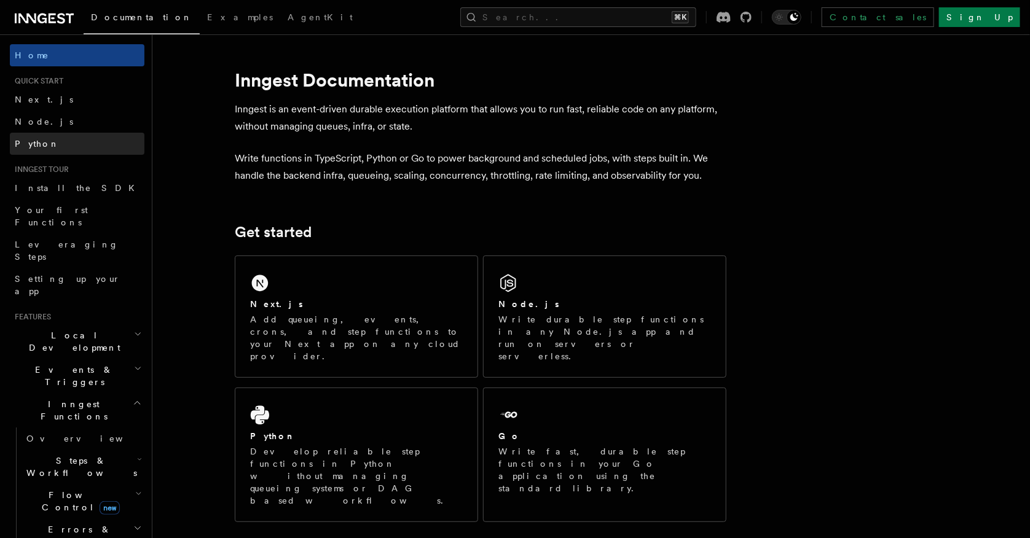
click at [42, 139] on span "Python" at bounding box center [37, 144] width 45 height 10
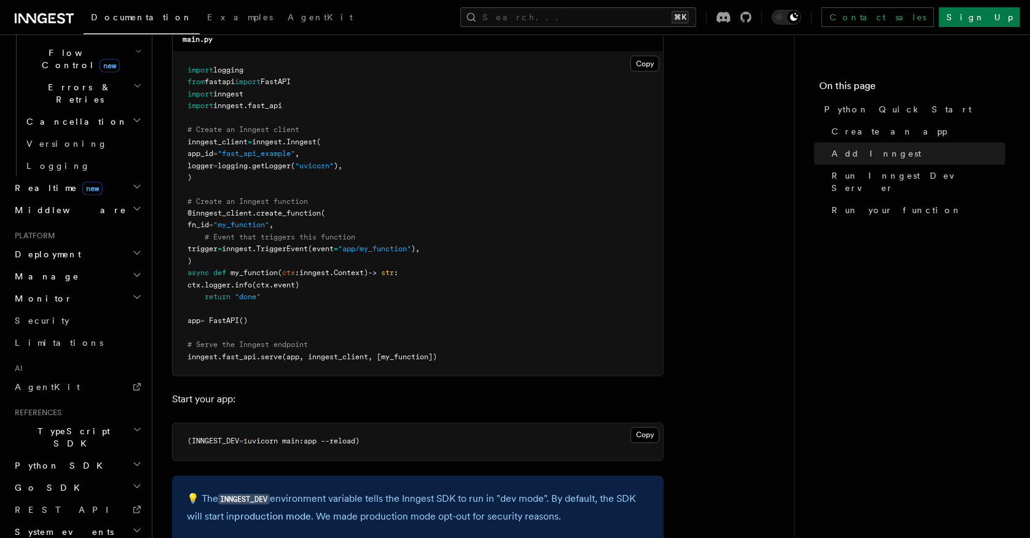
scroll to position [441, 0]
click at [132, 527] on icon "button" at bounding box center [137, 532] width 10 height 10
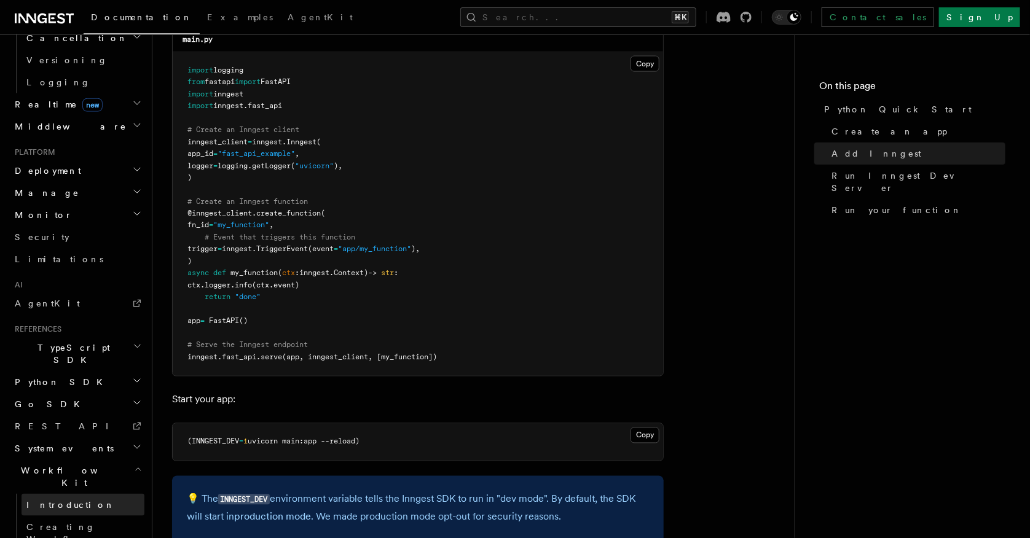
scroll to position [529, 0]
click at [71, 497] on span "Introduction" at bounding box center [70, 502] width 88 height 10
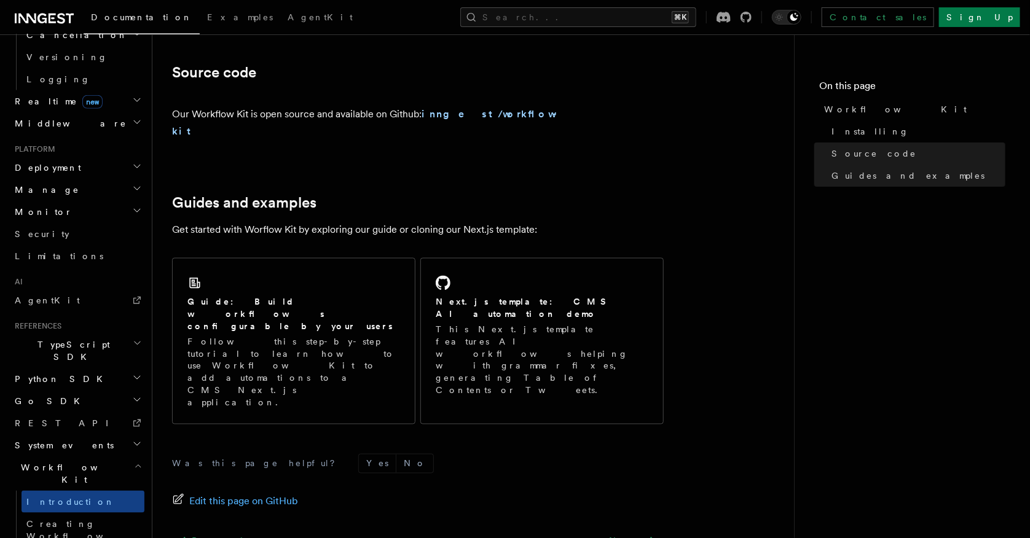
scroll to position [725, 0]
click at [48, 519] on span "Creating Workflow Actions" at bounding box center [79, 536] width 107 height 34
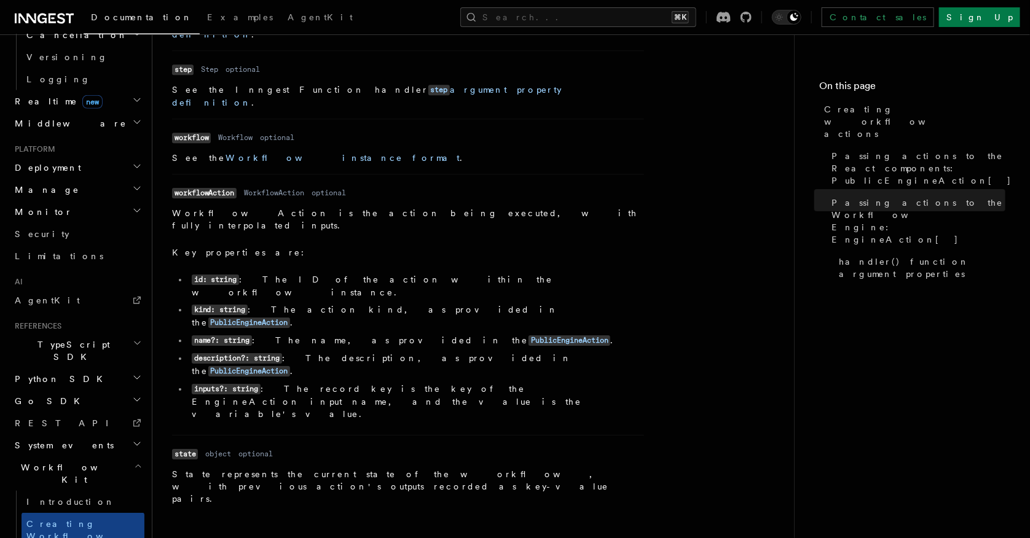
scroll to position [1733, 0]
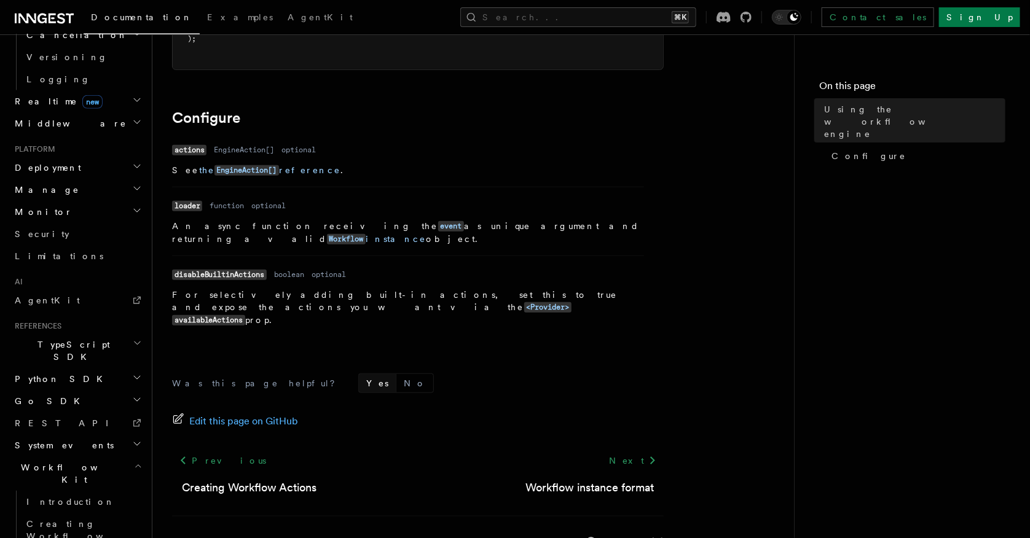
scroll to position [401, 0]
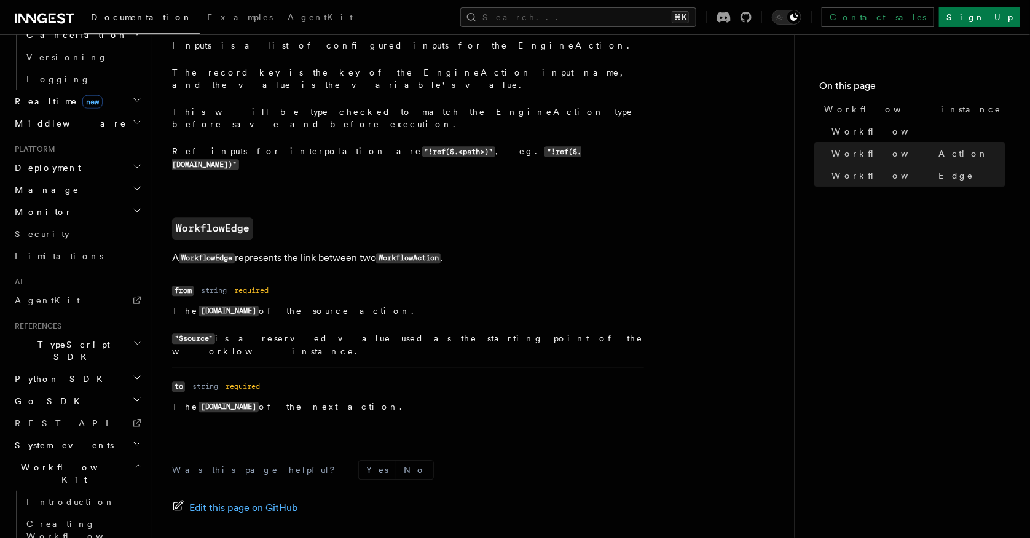
scroll to position [1333, 0]
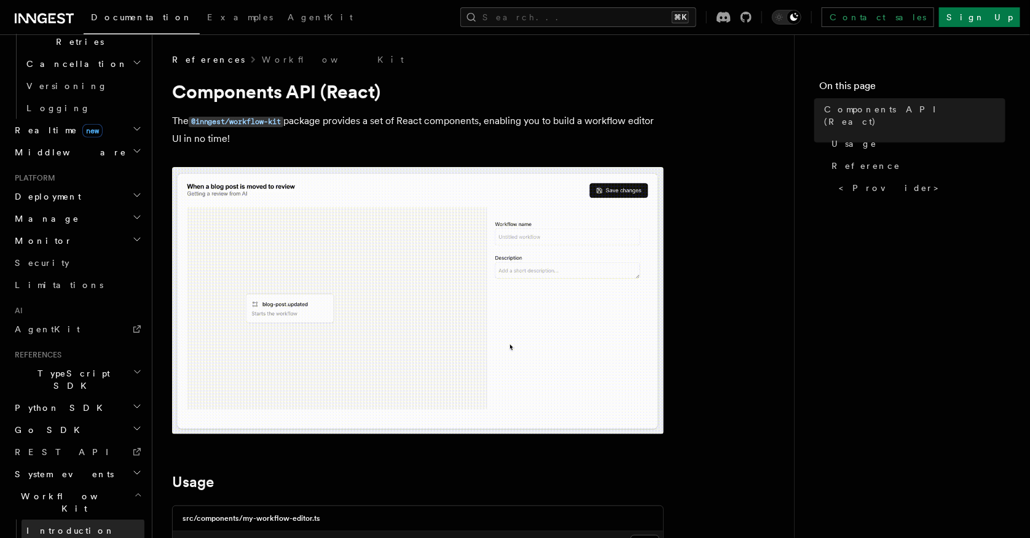
scroll to position [496, 0]
click at [134, 494] on icon "button" at bounding box center [138, 499] width 8 height 10
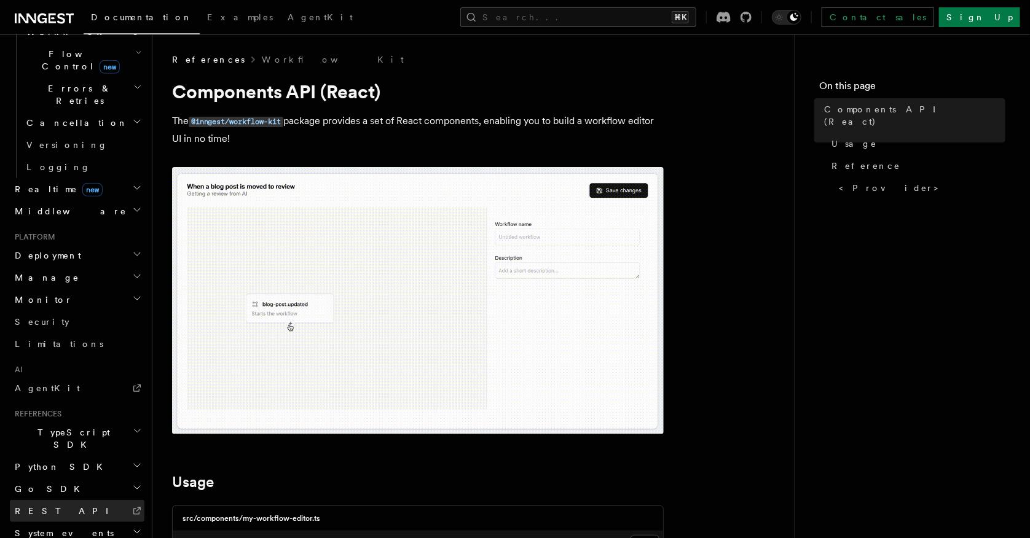
click at [105, 500] on link "REST API" at bounding box center [77, 511] width 135 height 22
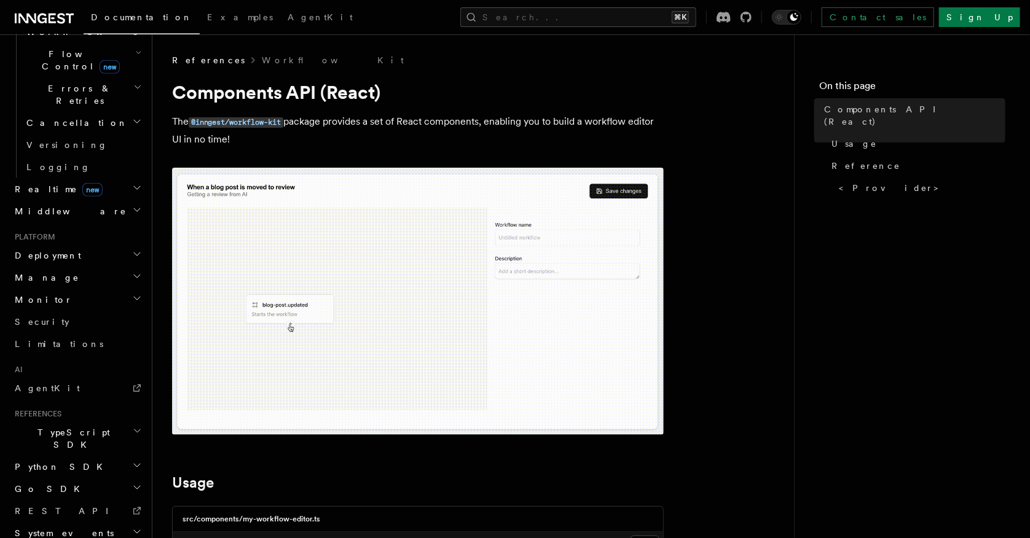
scroll to position [0, 0]
click at [132, 527] on icon "button" at bounding box center [137, 532] width 10 height 10
